Goal: Transaction & Acquisition: Purchase product/service

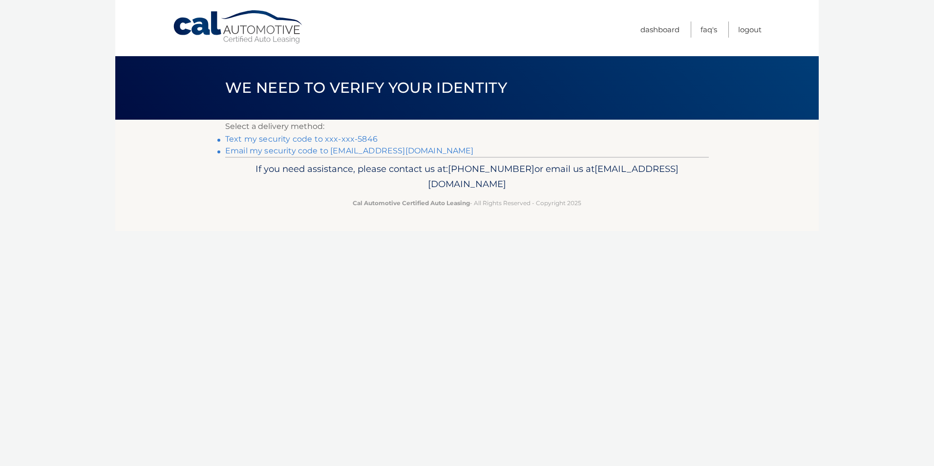
click at [352, 137] on link "Text my security code to xxx-xxx-5846" at bounding box center [301, 138] width 152 height 9
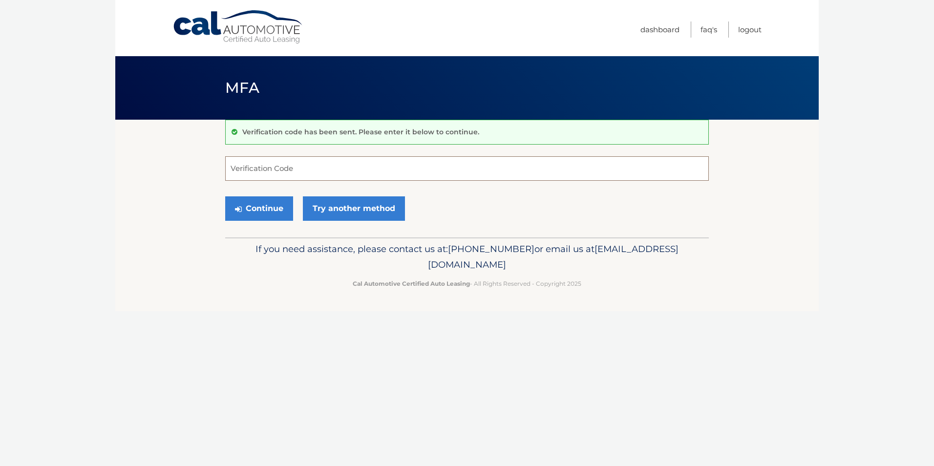
click at [305, 173] on input "Verification Code" at bounding box center [467, 168] width 484 height 24
type input "107096"
click at [273, 212] on button "Continue" at bounding box center [259, 208] width 68 height 24
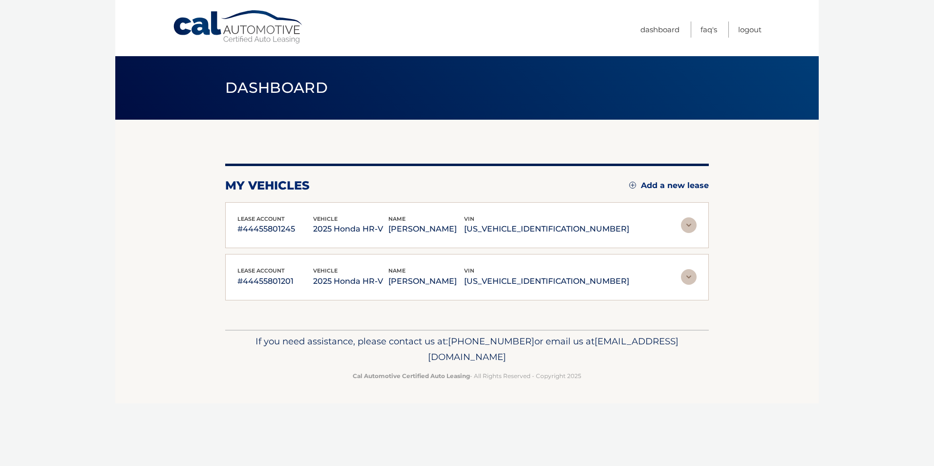
click at [692, 224] on img at bounding box center [689, 225] width 16 height 16
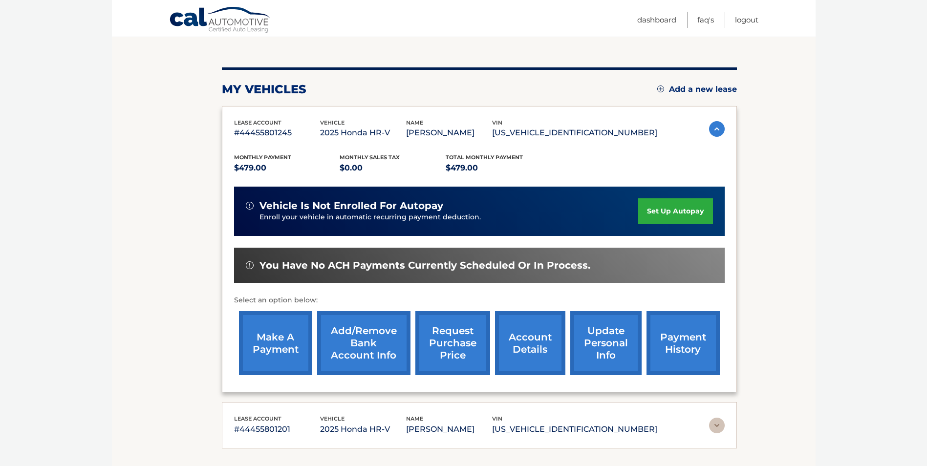
scroll to position [98, 0]
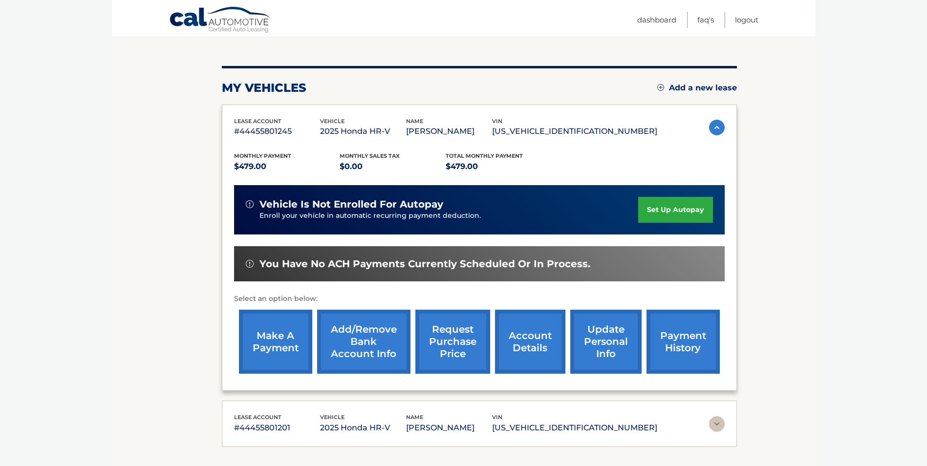
click at [272, 337] on link "make a payment" at bounding box center [275, 342] width 73 height 64
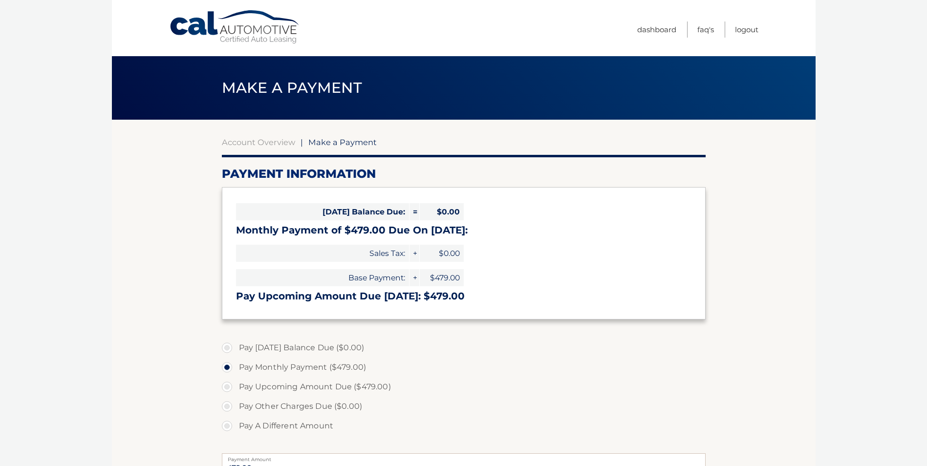
select select "MjA5ZDk1MDEtNWM2Ni00ZGI4LThhNWYtN2FiOTRjZGEwY2Vj"
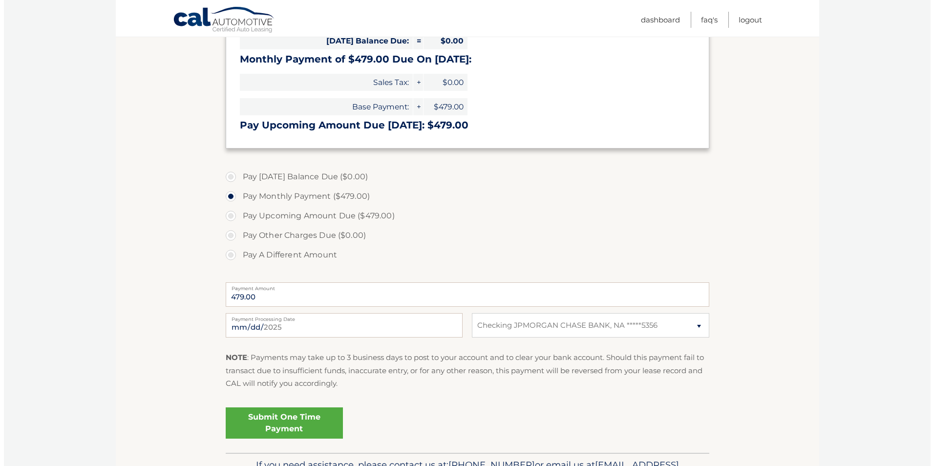
scroll to position [195, 0]
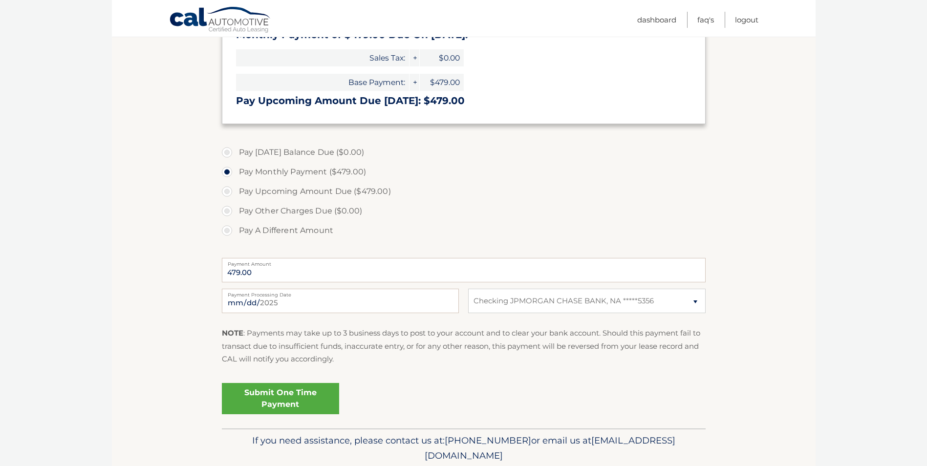
click at [305, 392] on link "Submit One Time Payment" at bounding box center [280, 398] width 117 height 31
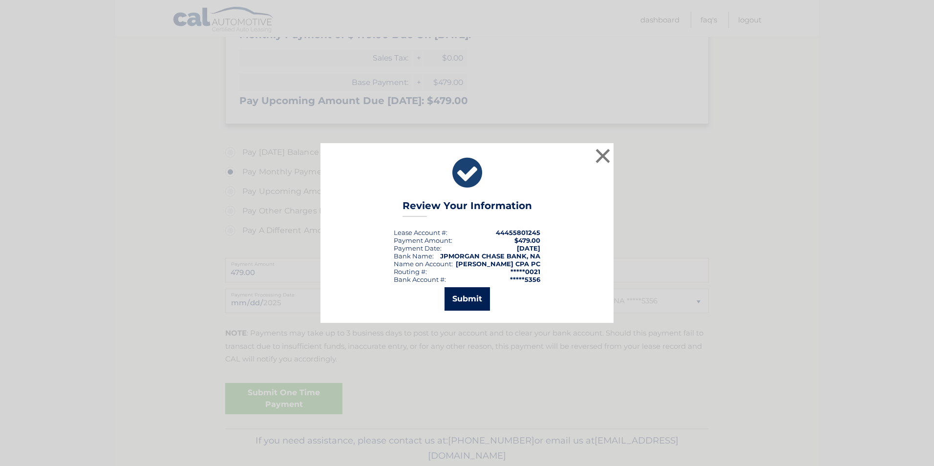
click at [472, 304] on button "Submit" at bounding box center [467, 298] width 45 height 23
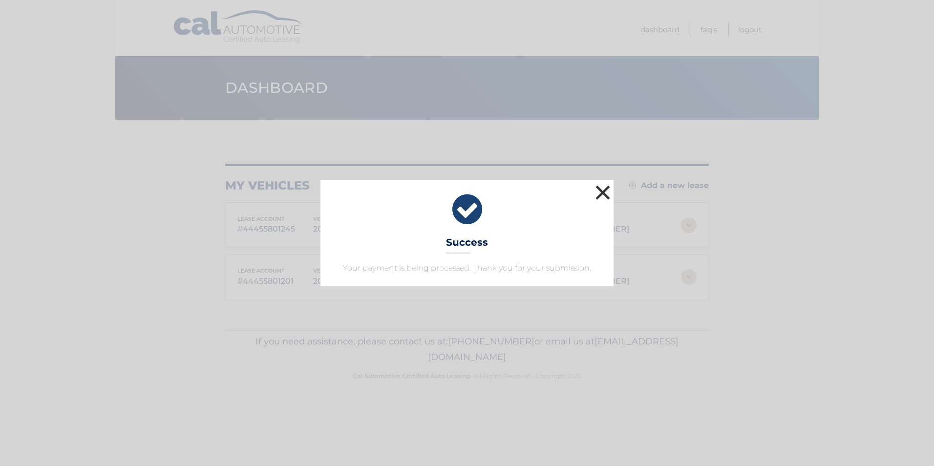
click at [604, 192] on button "×" at bounding box center [603, 193] width 20 height 20
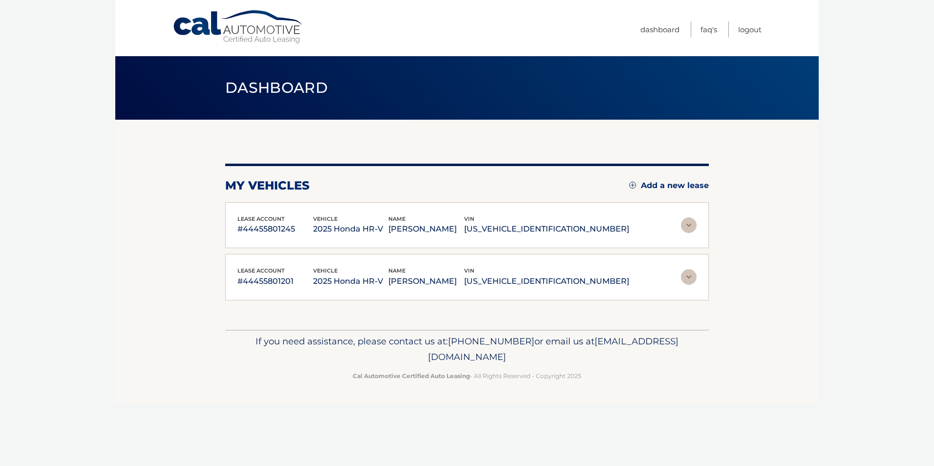
click at [688, 280] on img at bounding box center [689, 277] width 16 height 16
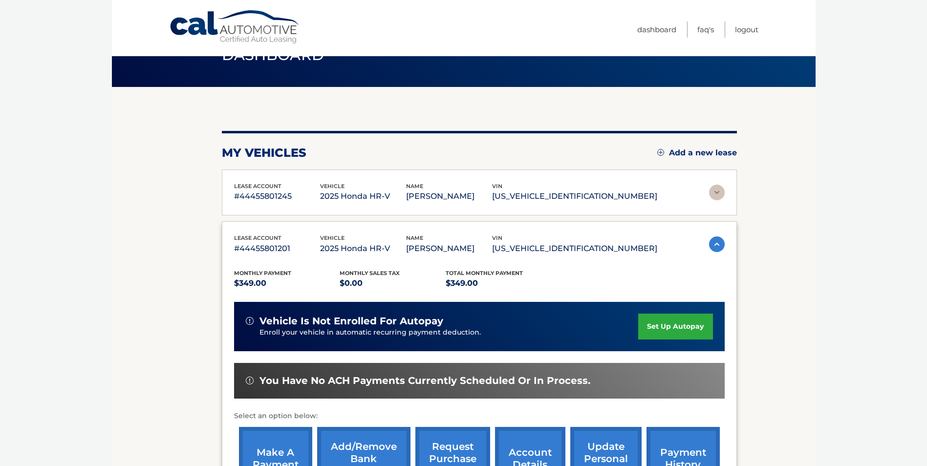
scroll to position [98, 0]
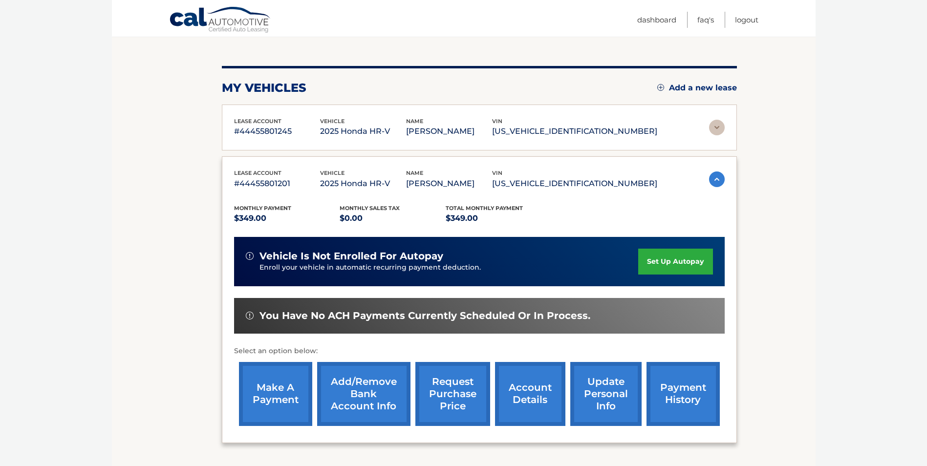
click at [284, 402] on link "make a payment" at bounding box center [275, 394] width 73 height 64
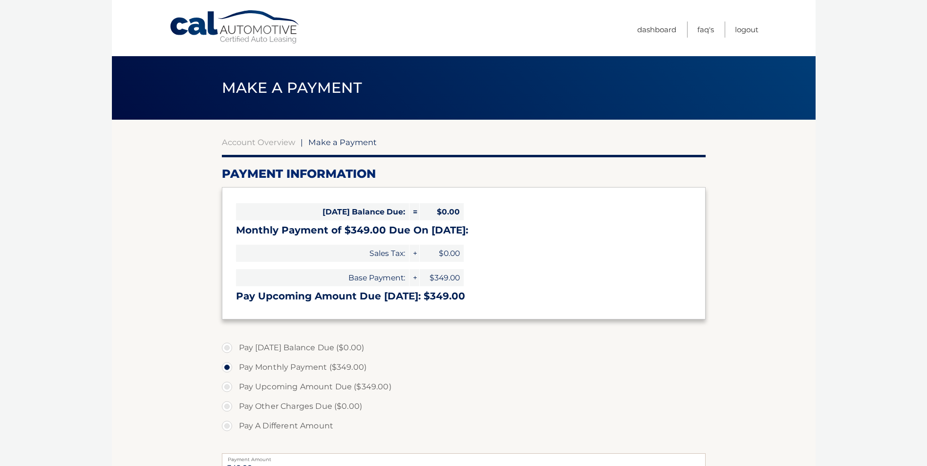
select select "Yjc4ZjZkZWUtZWYxOS00MTAyLWI0Y2YtYTE3OTdkOWRiOGE3"
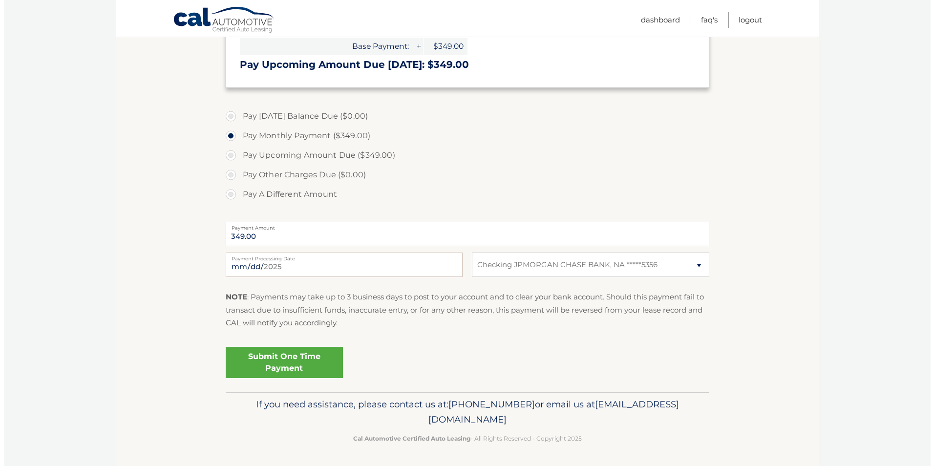
scroll to position [232, 0]
click at [297, 364] on link "Submit One Time Payment" at bounding box center [280, 361] width 117 height 31
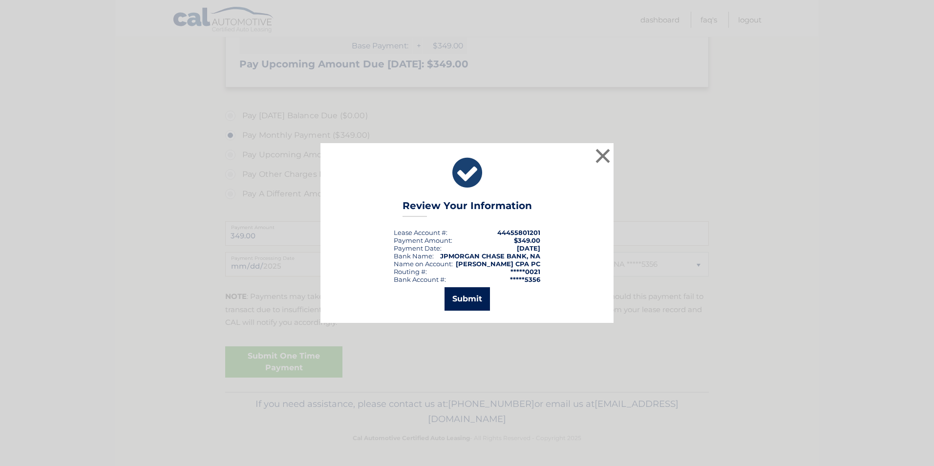
click at [466, 300] on button "Submit" at bounding box center [467, 298] width 45 height 23
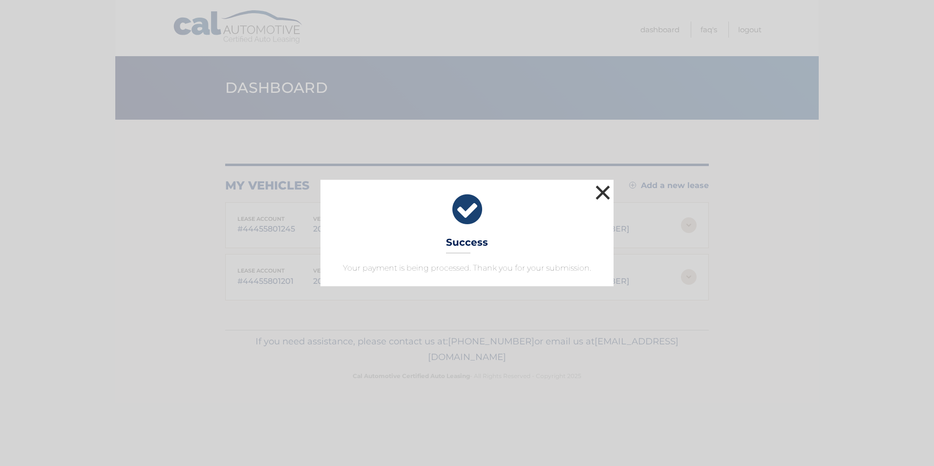
click at [605, 194] on button "×" at bounding box center [603, 193] width 20 height 20
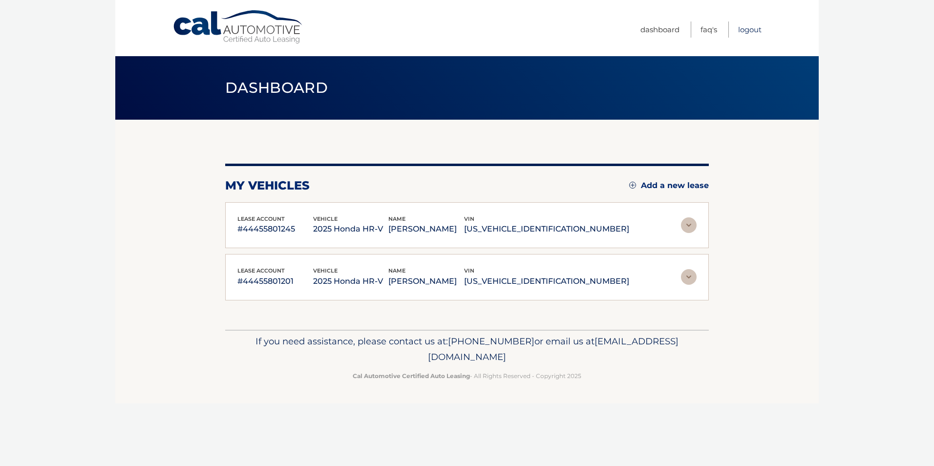
click at [750, 28] on link "Logout" at bounding box center [749, 30] width 23 height 16
